Goal: Task Accomplishment & Management: Manage account settings

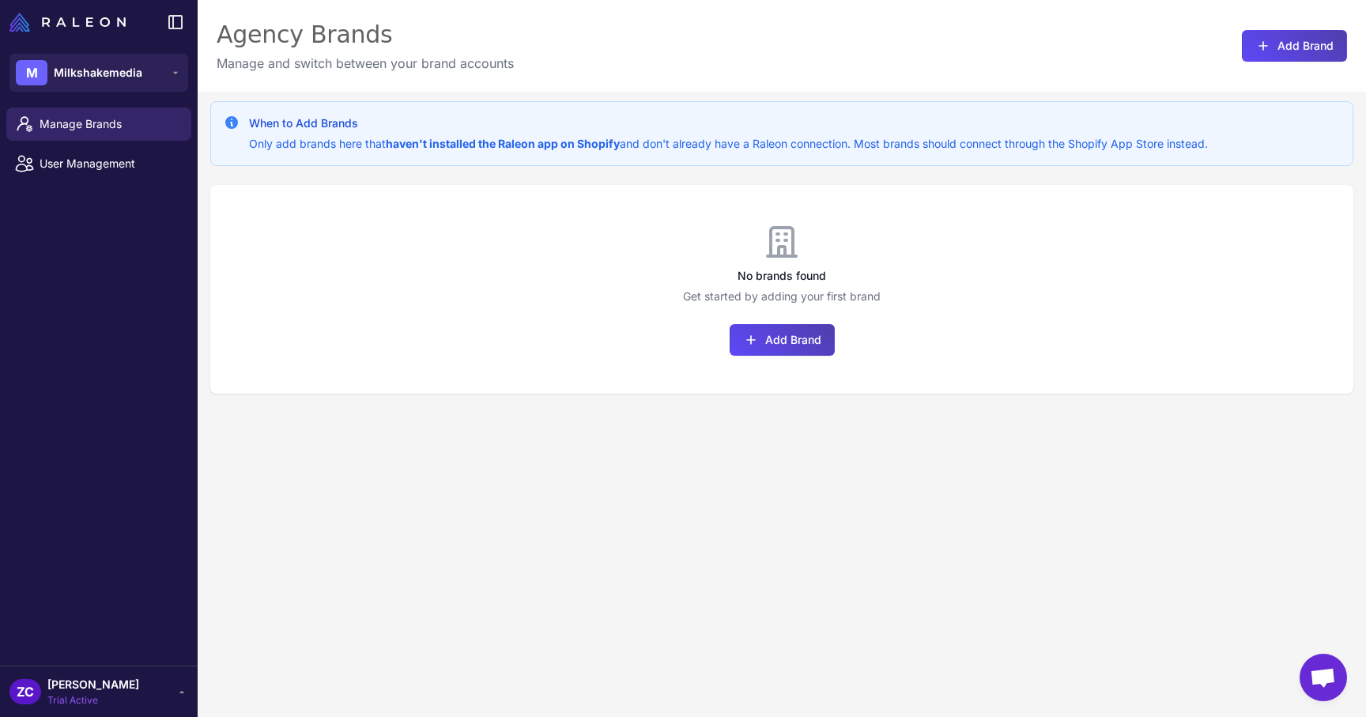
click at [477, 386] on div "No brands found Get started by adding your first brand Add Brand" at bounding box center [781, 289] width 1143 height 209
click at [97, 75] on span "Milkshakemedia" at bounding box center [98, 72] width 89 height 17
click at [81, 269] on div "Manage Brands User Management" at bounding box center [99, 383] width 198 height 564
click at [89, 682] on span "[PERSON_NAME]" at bounding box center [93, 684] width 92 height 17
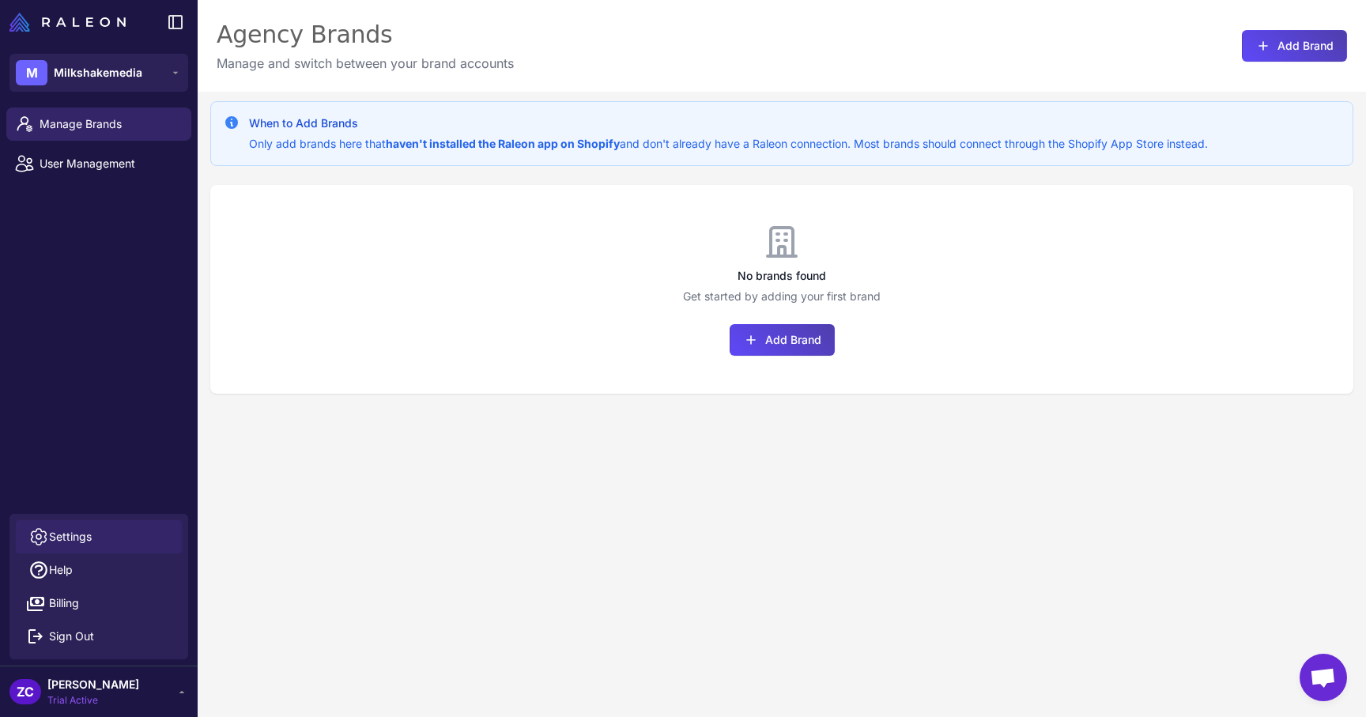
click at [75, 536] on span "Settings" at bounding box center [70, 536] width 43 height 17
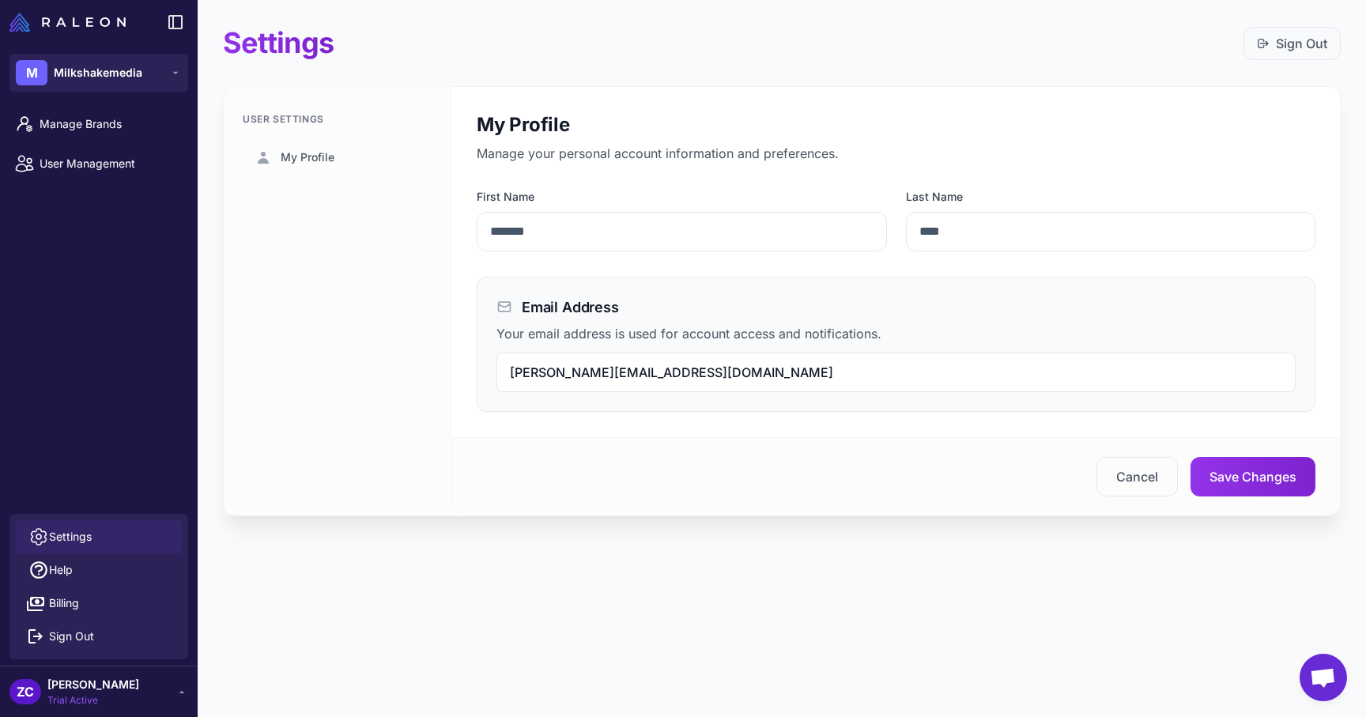
click at [384, 477] on div "User Settings My Profile" at bounding box center [338, 301] width 228 height 428
click at [125, 165] on span "User Management" at bounding box center [109, 163] width 139 height 17
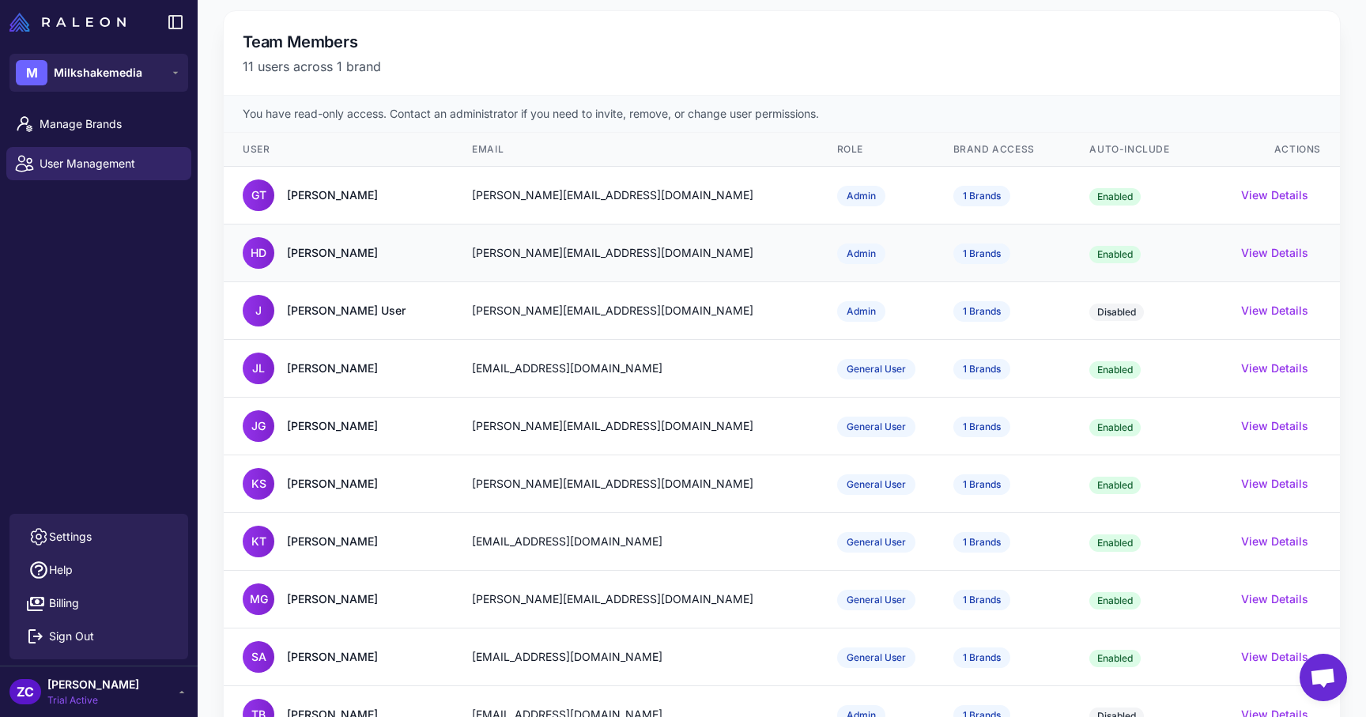
scroll to position [253, 0]
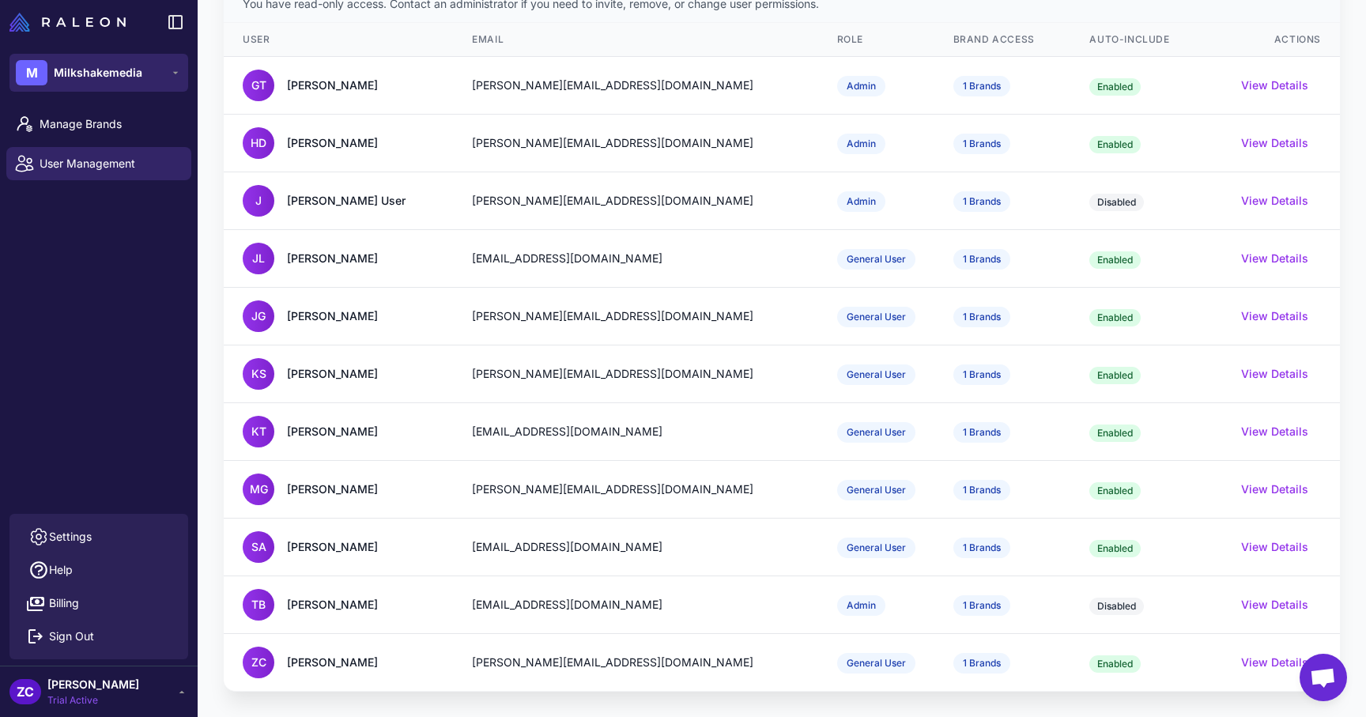
click at [150, 62] on button "M Milkshakemedia" at bounding box center [98, 73] width 179 height 38
click at [93, 186] on ul "Manage Brands User Management" at bounding box center [99, 143] width 198 height 85
click at [80, 129] on span "Manage Brands" at bounding box center [109, 123] width 139 height 17
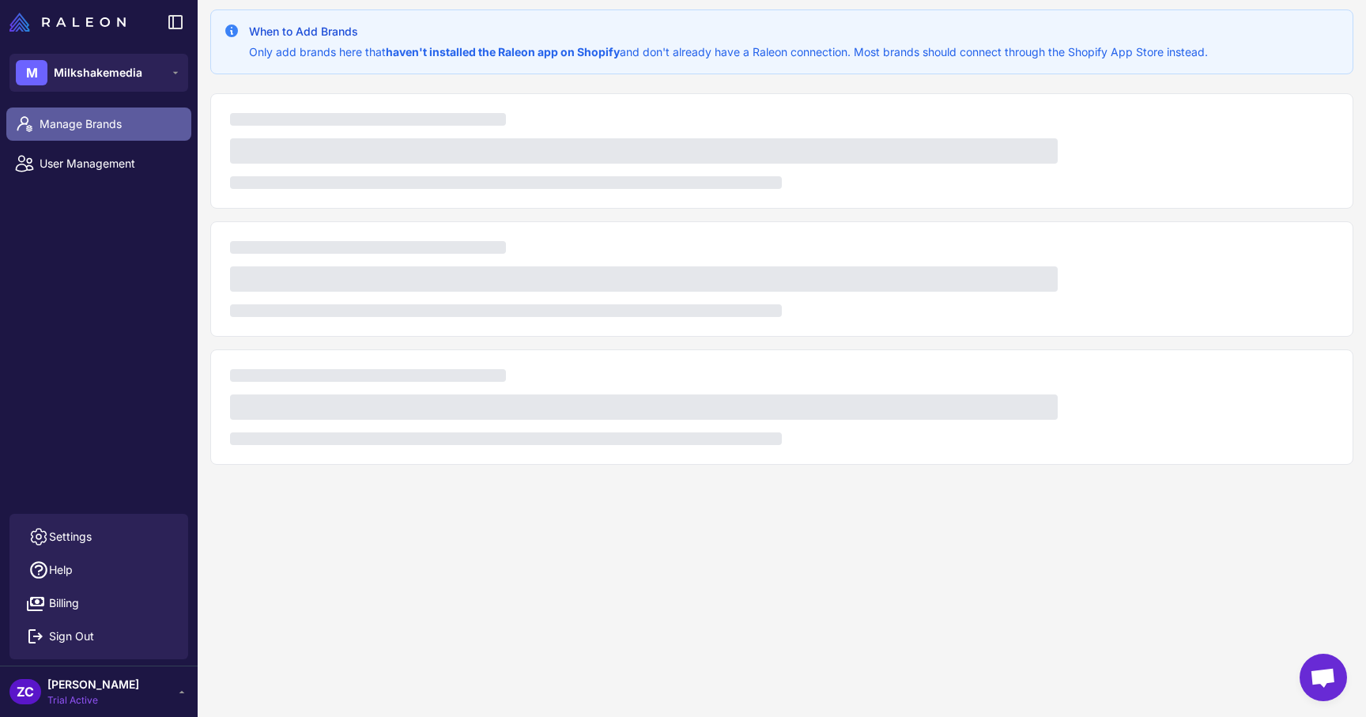
scroll to position [92, 0]
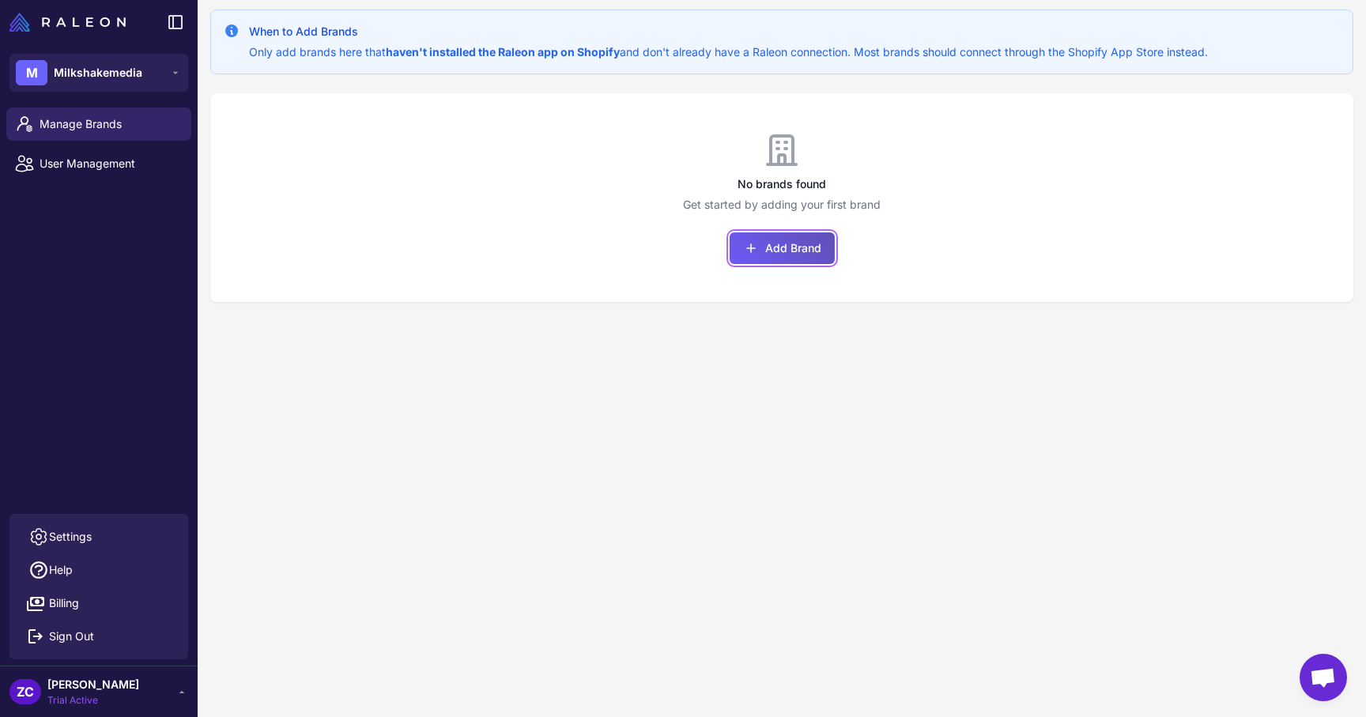
click at [787, 243] on button "Add Brand" at bounding box center [782, 248] width 105 height 32
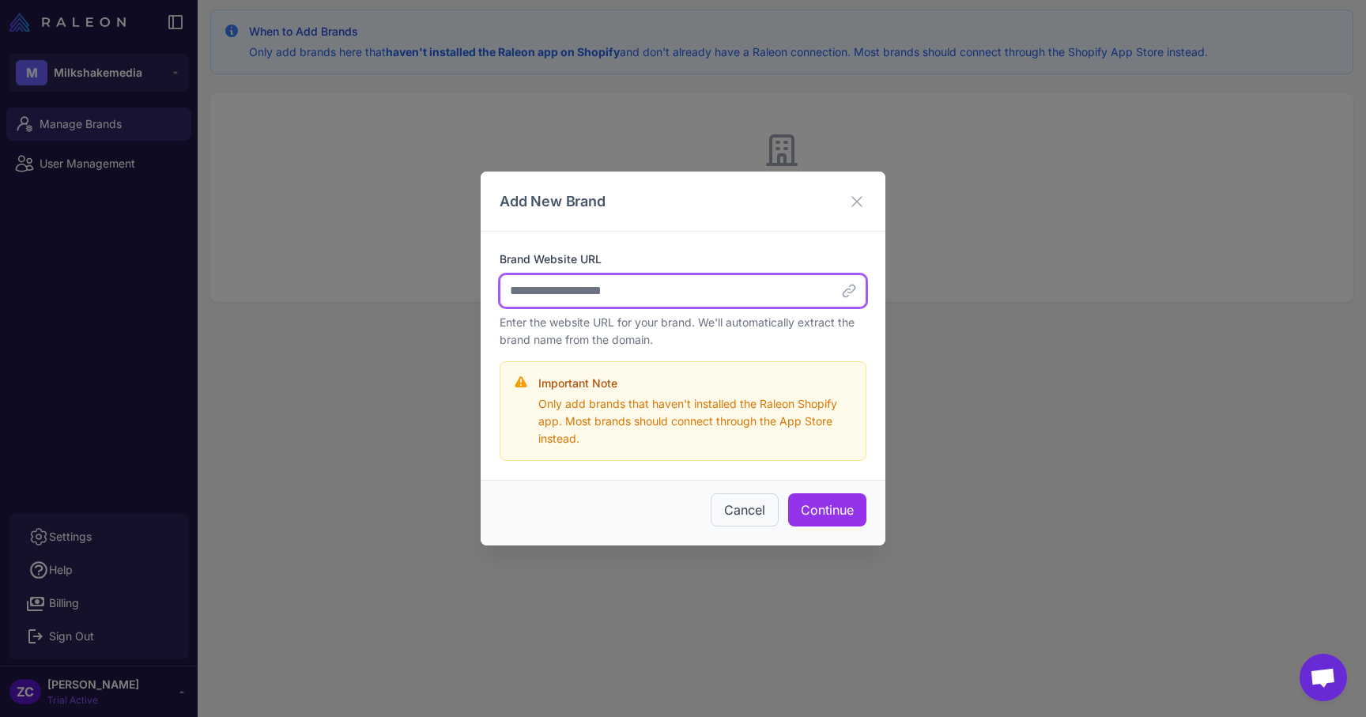
click at [697, 295] on input "Brand Website URL" at bounding box center [683, 290] width 367 height 33
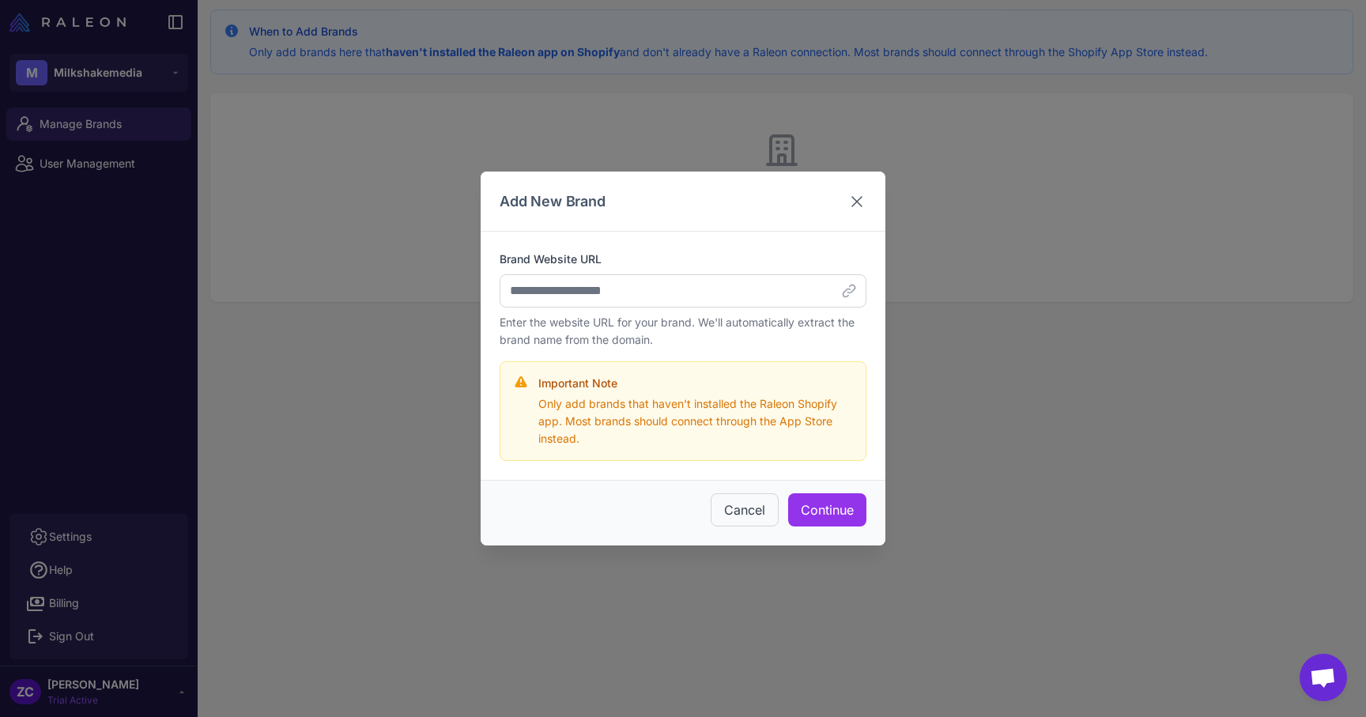
click at [858, 201] on icon at bounding box center [856, 201] width 19 height 19
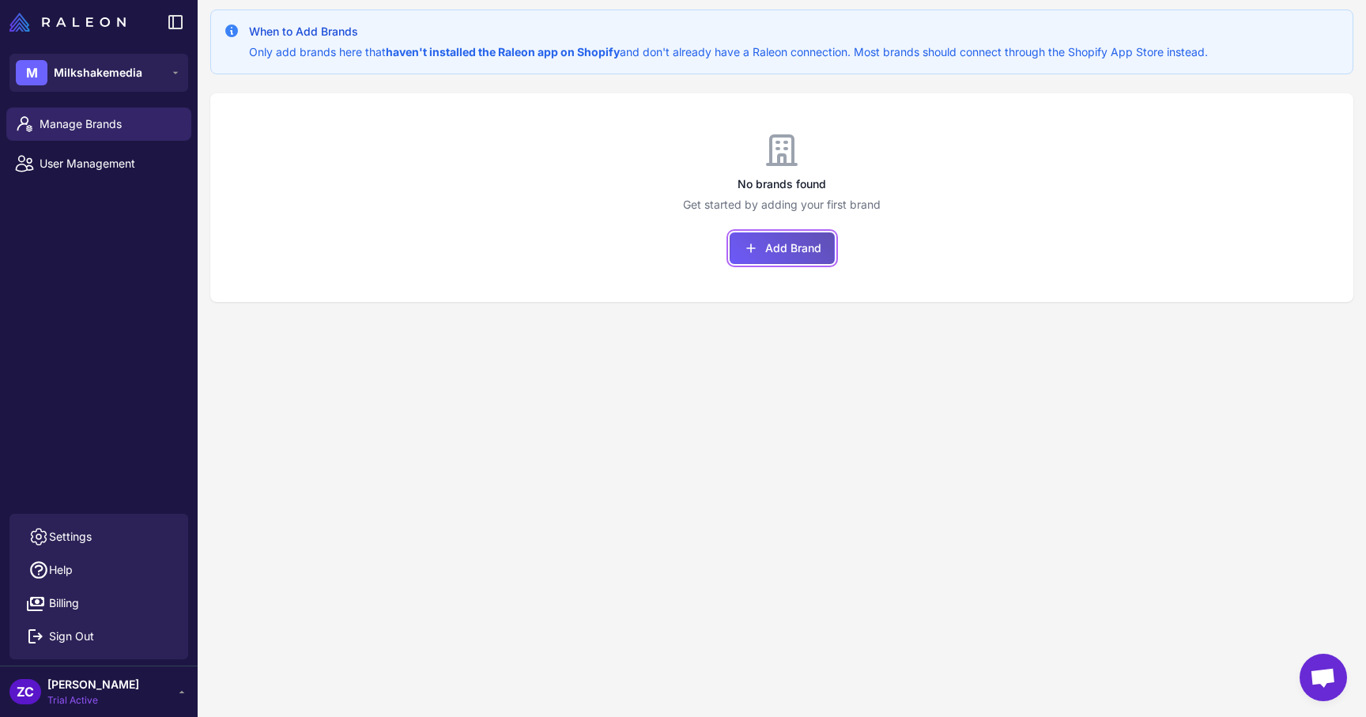
click at [785, 247] on button "Add Brand" at bounding box center [782, 248] width 105 height 32
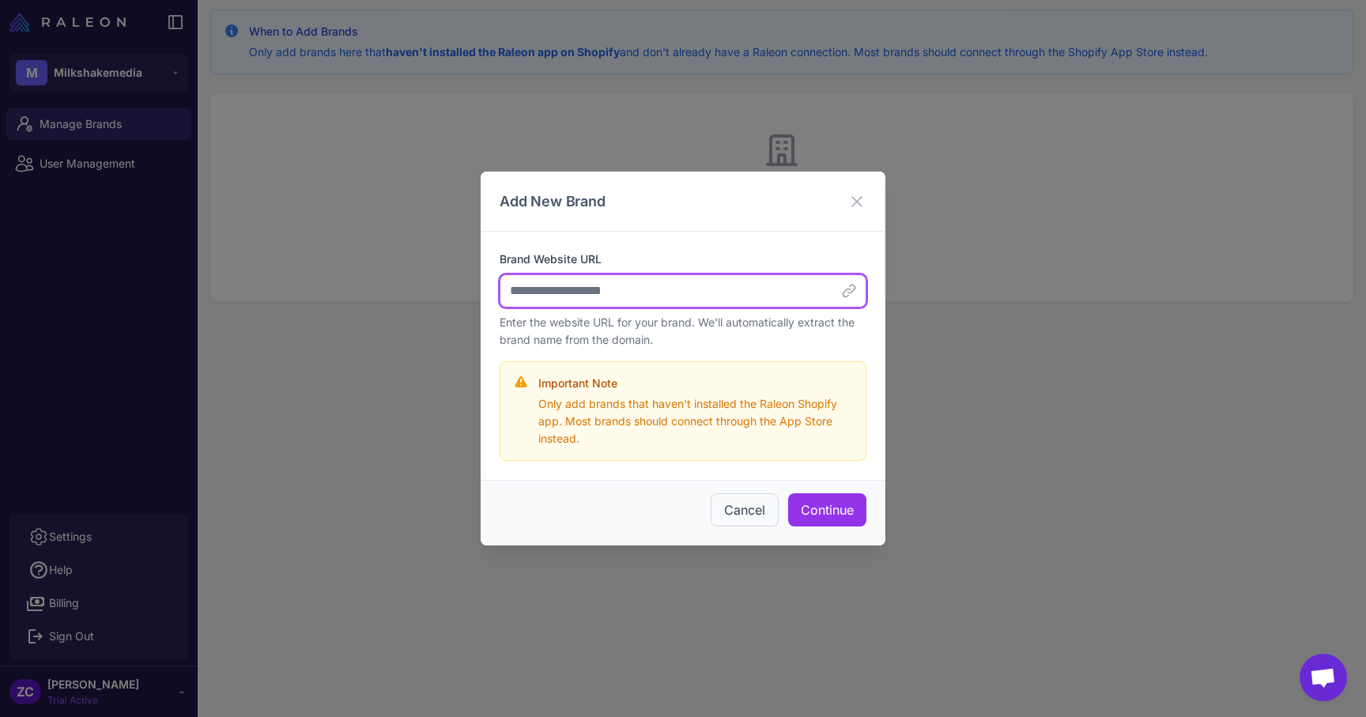
click at [707, 307] on input "Brand Website URL" at bounding box center [683, 290] width 367 height 33
paste input "**********"
type input "**********"
drag, startPoint x: 587, startPoint y: 289, endPoint x: 388, endPoint y: 264, distance: 200.0
click at [388, 264] on div "**********" at bounding box center [683, 358] width 1366 height 717
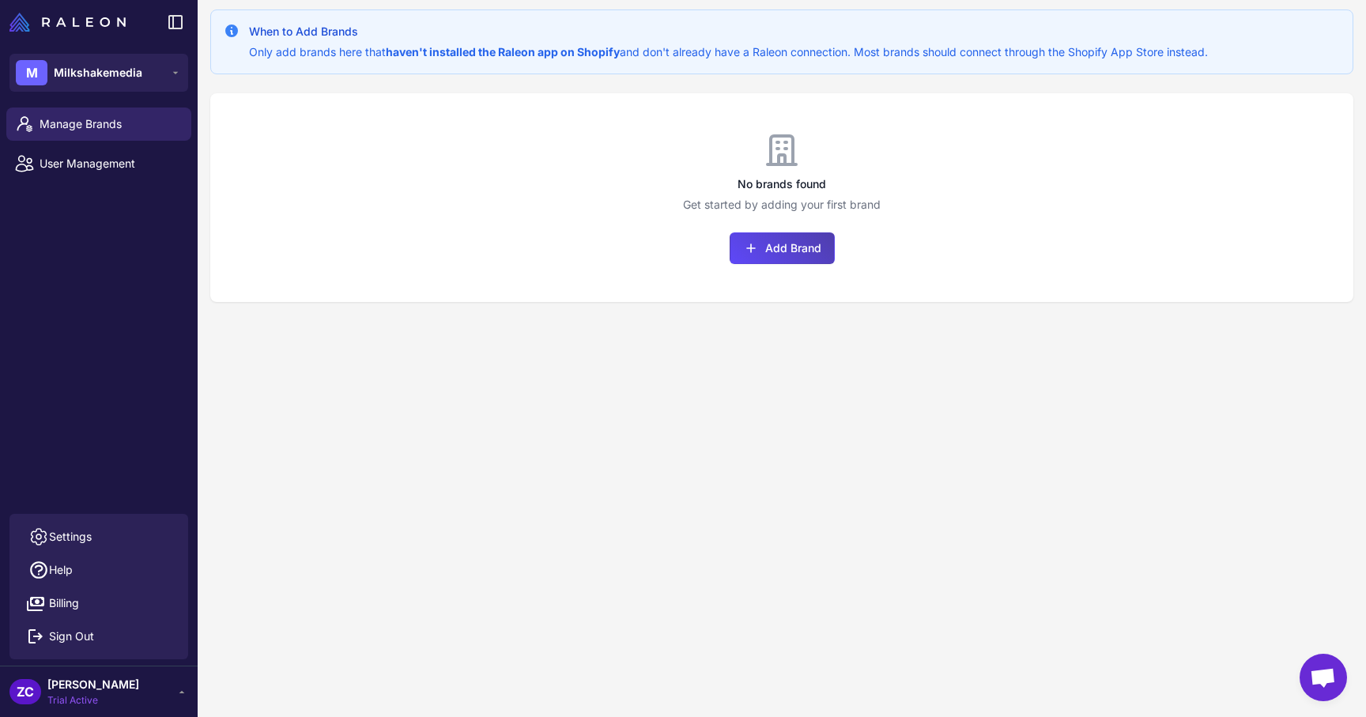
click at [516, 214] on div "No brands found Get started by adding your first brand Add Brand" at bounding box center [781, 197] width 1143 height 209
click at [498, 317] on div "When to Add Brands Only add brands here that haven't installed the Raleon app o…" at bounding box center [782, 358] width 1168 height 717
click at [787, 249] on button "Add Brand" at bounding box center [782, 248] width 105 height 32
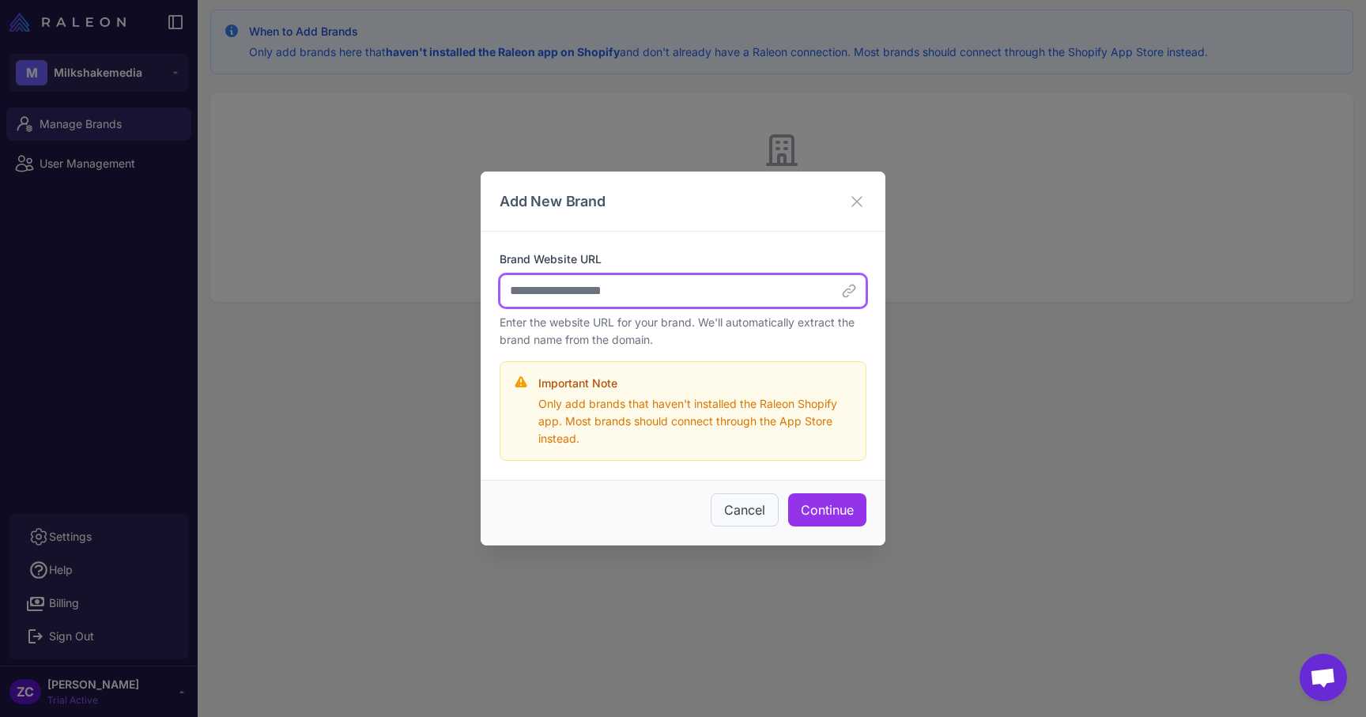
click at [618, 297] on input "Brand Website URL" at bounding box center [683, 290] width 367 height 33
paste input "**********"
type input "**********"
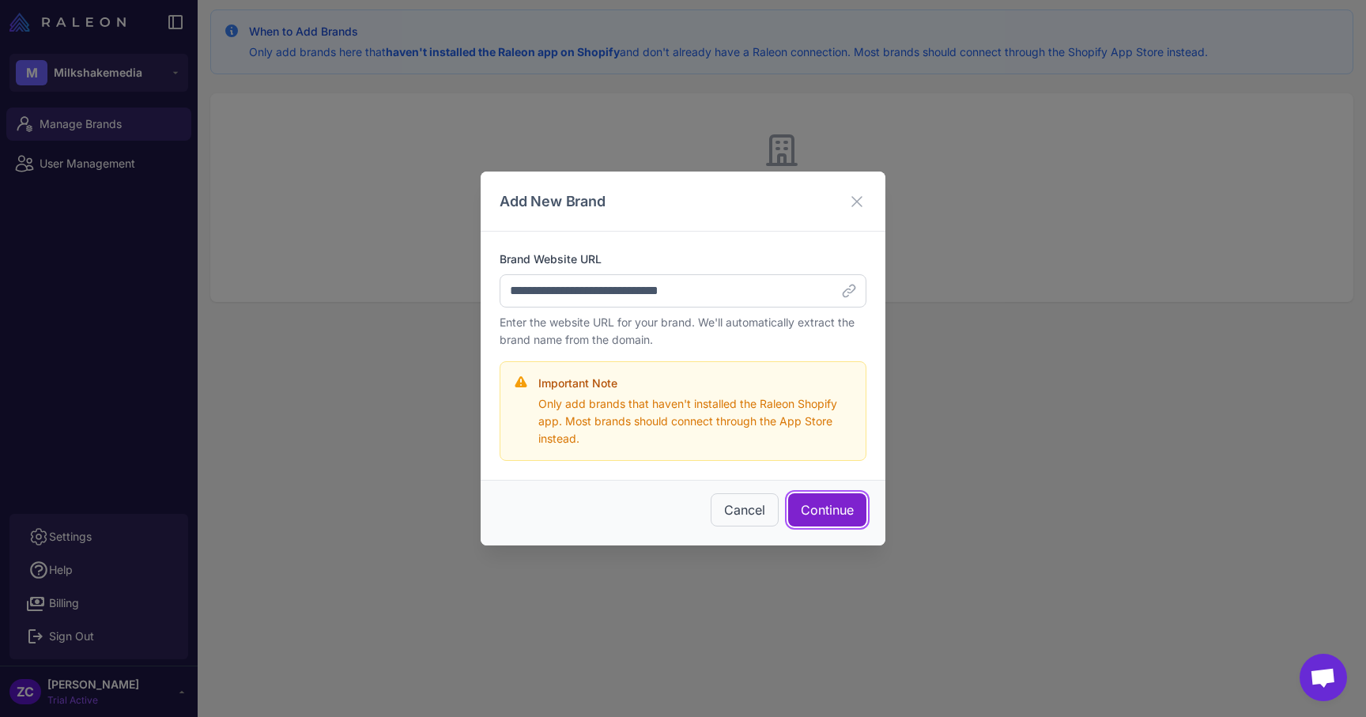
click at [832, 503] on button "Continue" at bounding box center [827, 509] width 78 height 33
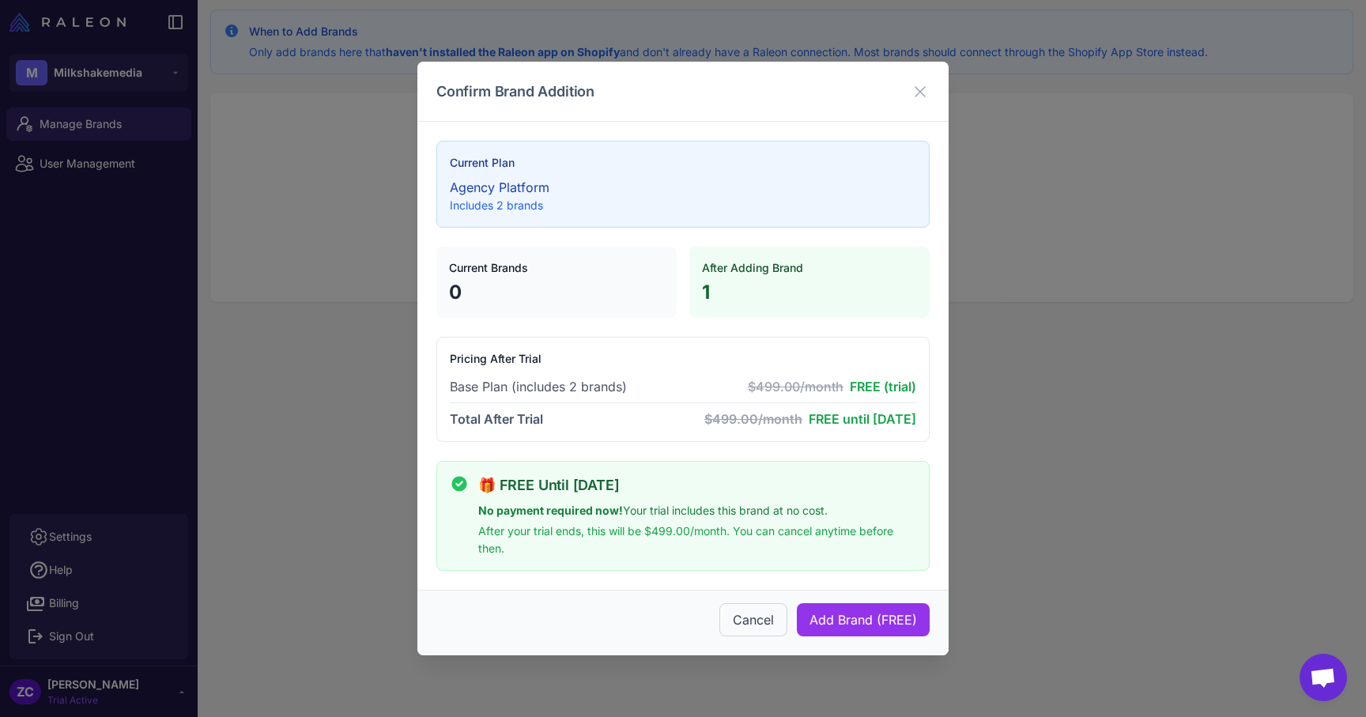
click at [349, 513] on div "Confirm Brand Addition Current Plan Agency Platform Includes 2 brands Current B…" at bounding box center [683, 358] width 1366 height 717
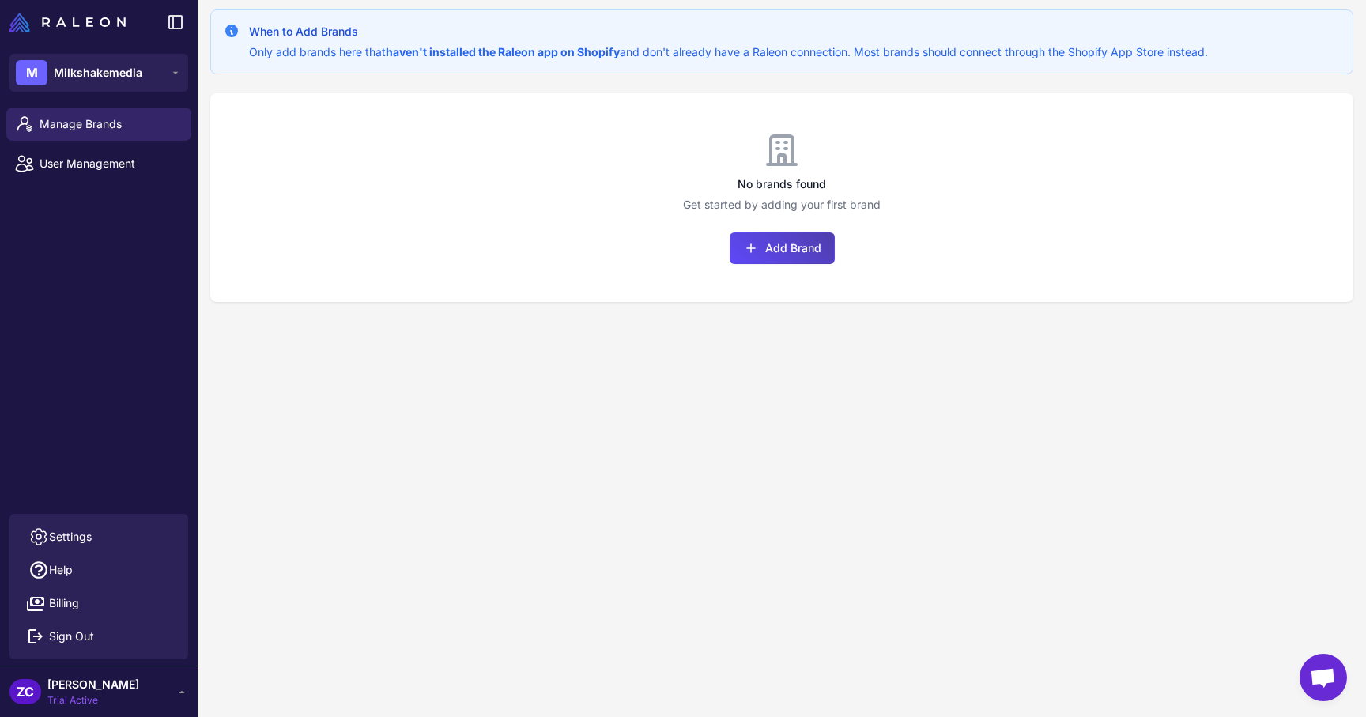
click at [874, 557] on div "When to Add Brands Only add brands here that haven't installed the Raleon app o…" at bounding box center [782, 358] width 1168 height 717
click at [817, 590] on div "When to Add Brands Only add brands here that haven't installed the Raleon app o…" at bounding box center [782, 358] width 1168 height 717
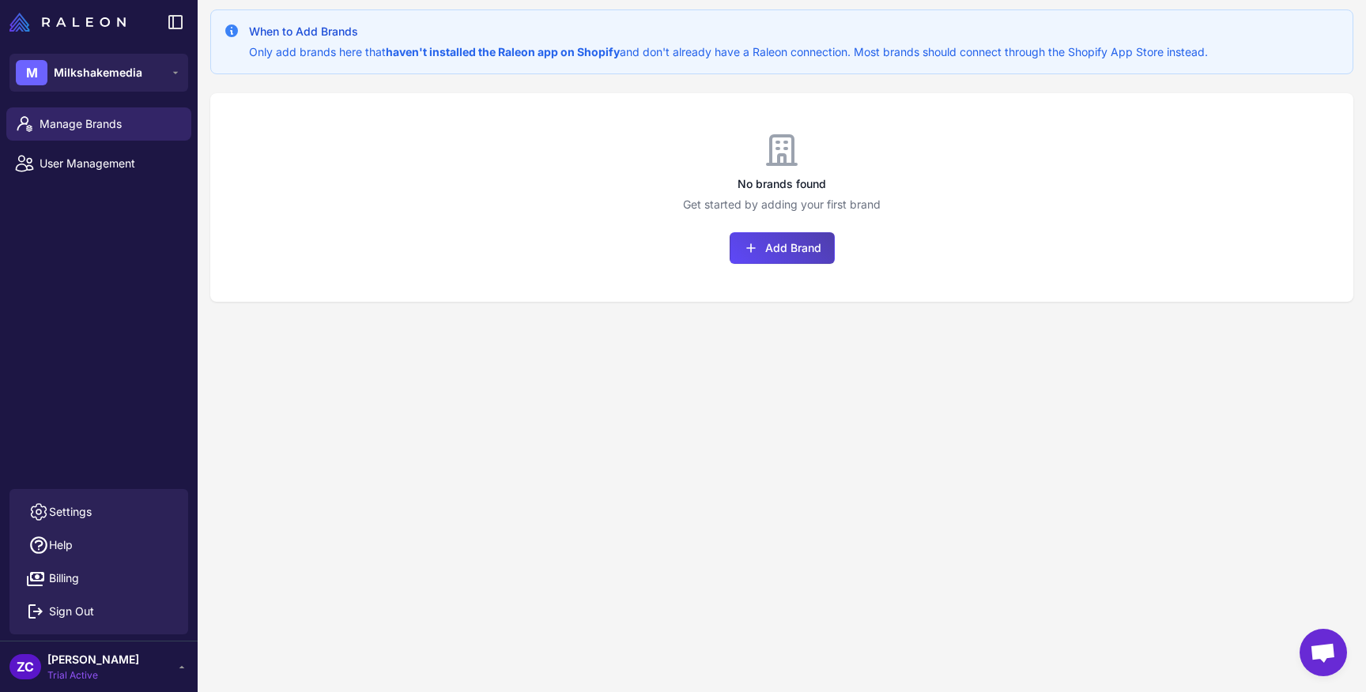
click at [861, 74] on div "When to Add Brands Only add brands here that haven't installed the Raleon app o…" at bounding box center [781, 41] width 1143 height 65
